Goal: Navigation & Orientation: Find specific page/section

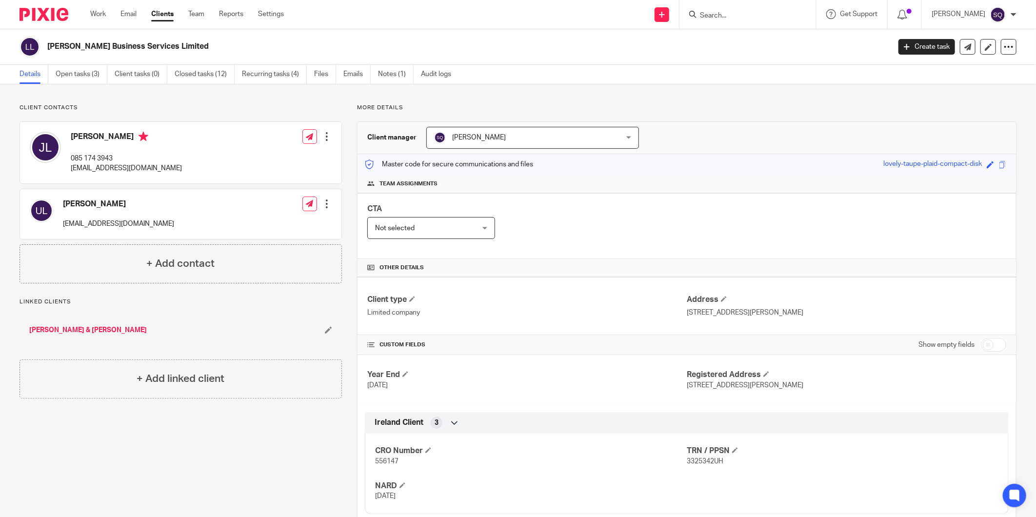
scroll to position [54, 0]
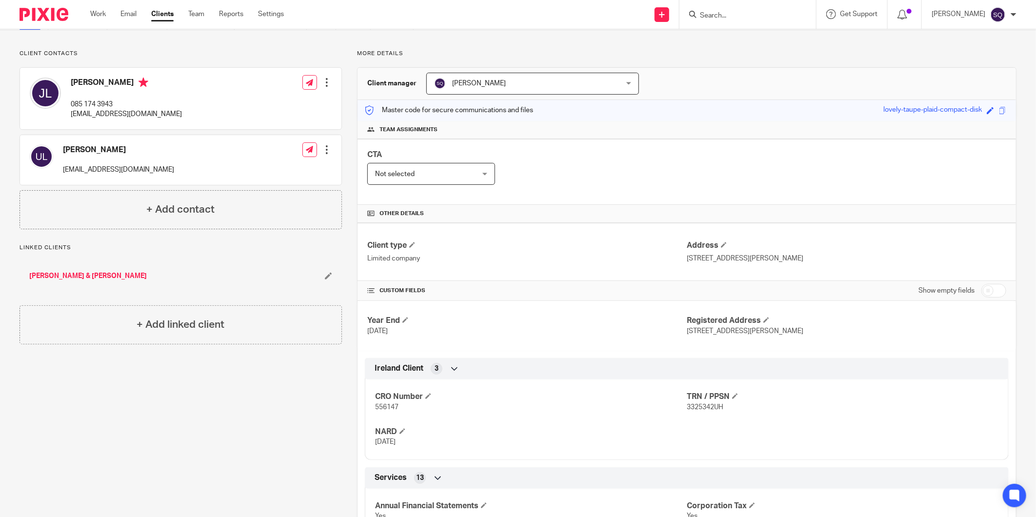
click at [55, 15] on img at bounding box center [44, 14] width 49 height 13
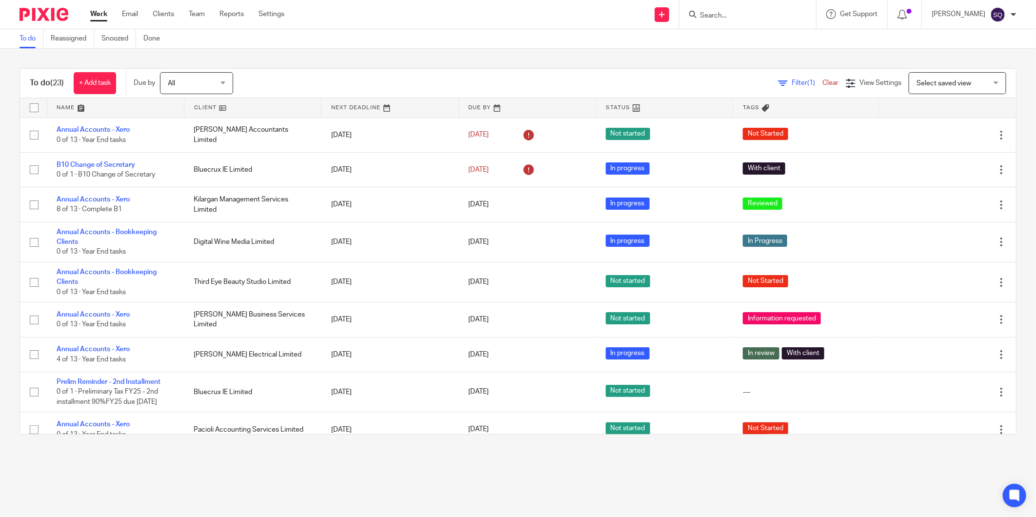
click at [716, 15] on input "Search" at bounding box center [743, 16] width 88 height 9
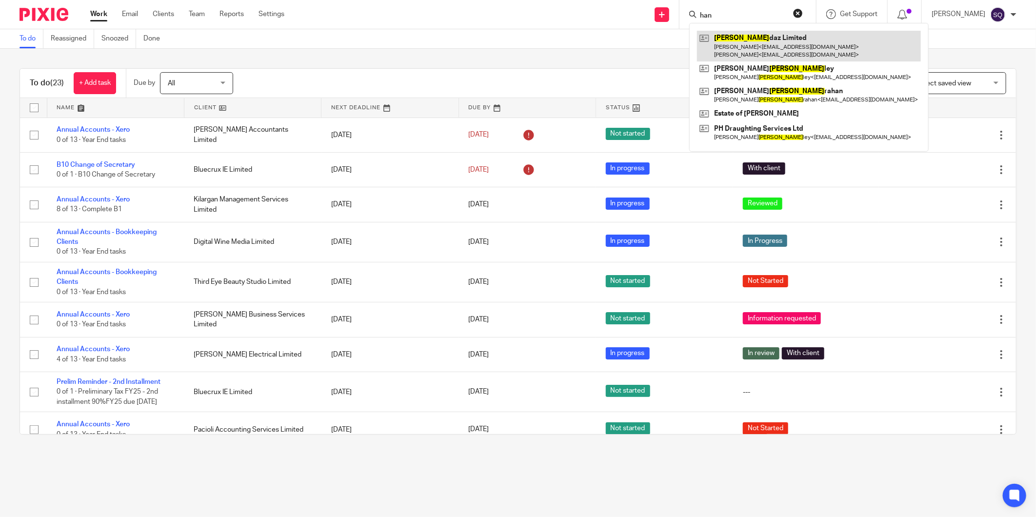
type input "han"
click at [752, 45] on link at bounding box center [809, 46] width 224 height 30
